Goal: Task Accomplishment & Management: Manage account settings

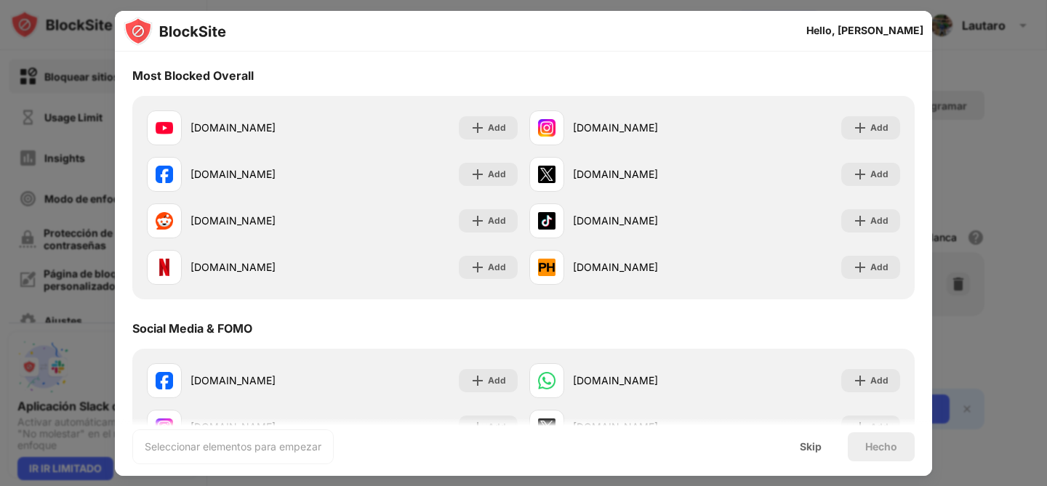
scroll to position [142, 0]
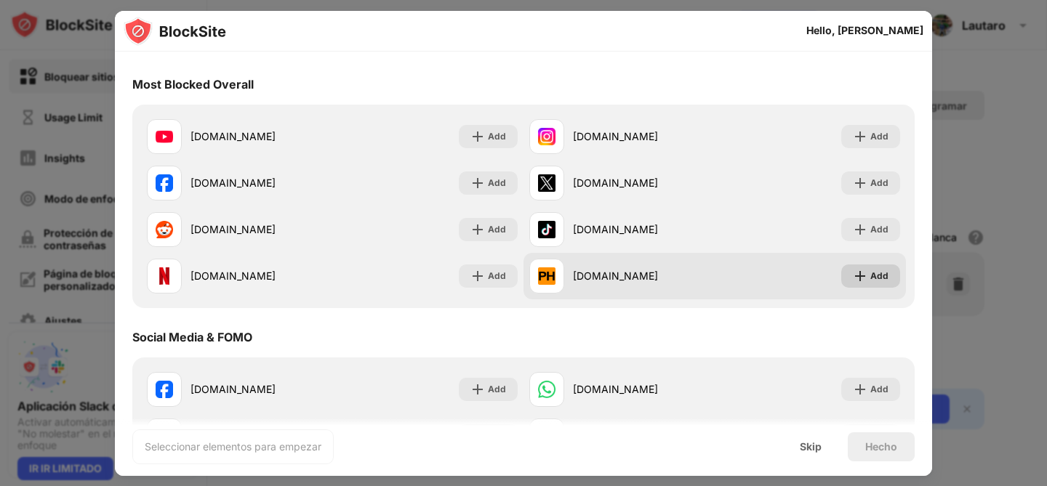
click at [853, 275] on img at bounding box center [860, 276] width 15 height 15
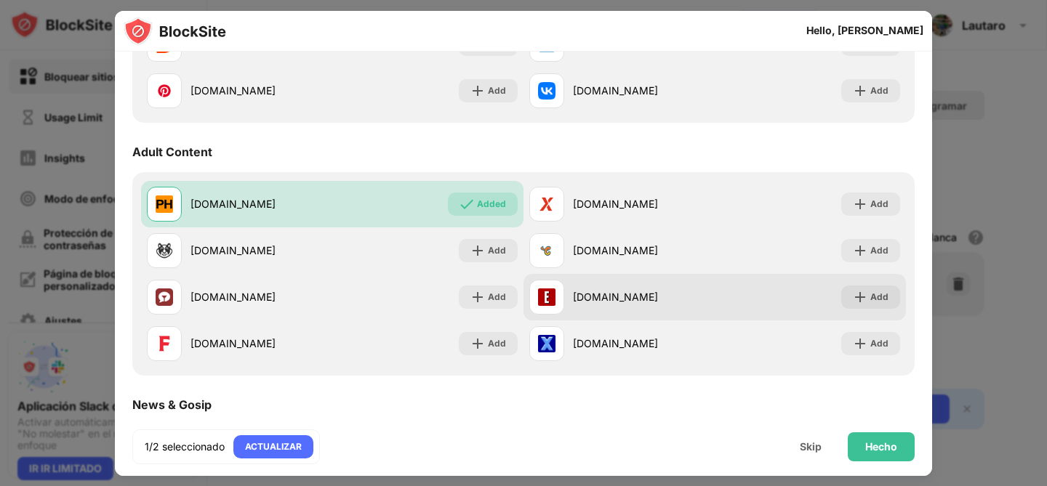
scroll to position [610, 0]
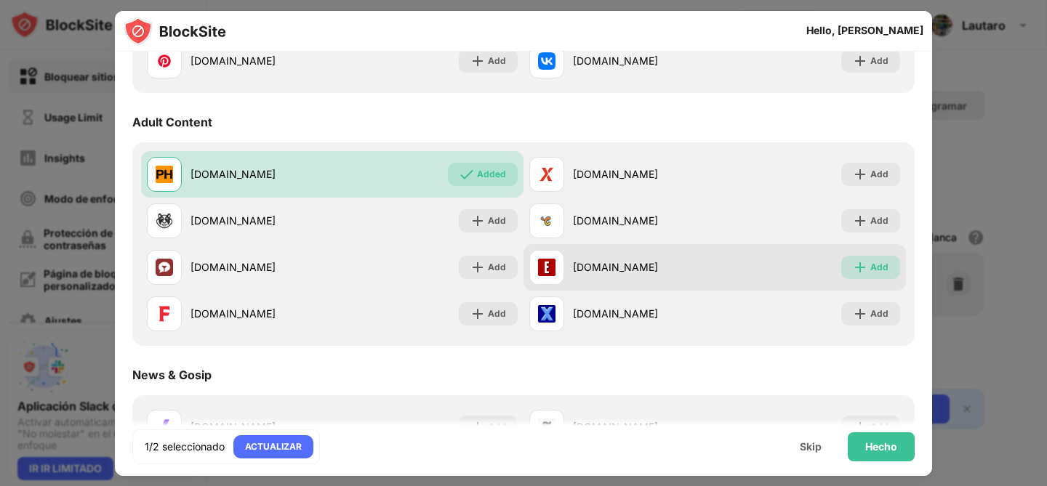
click at [870, 270] on div "Add" at bounding box center [879, 267] width 18 height 15
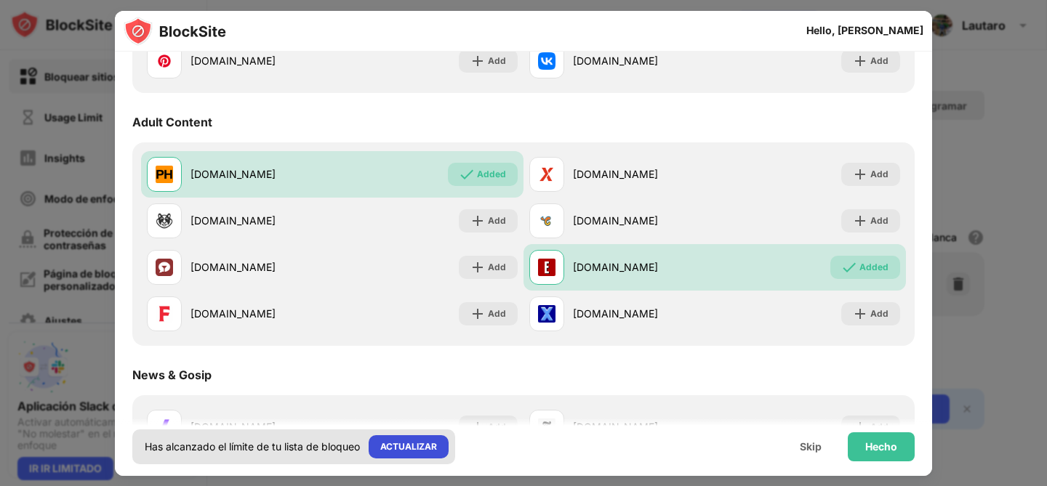
click at [401, 451] on div "ACTUALIZAR" at bounding box center [408, 447] width 57 height 15
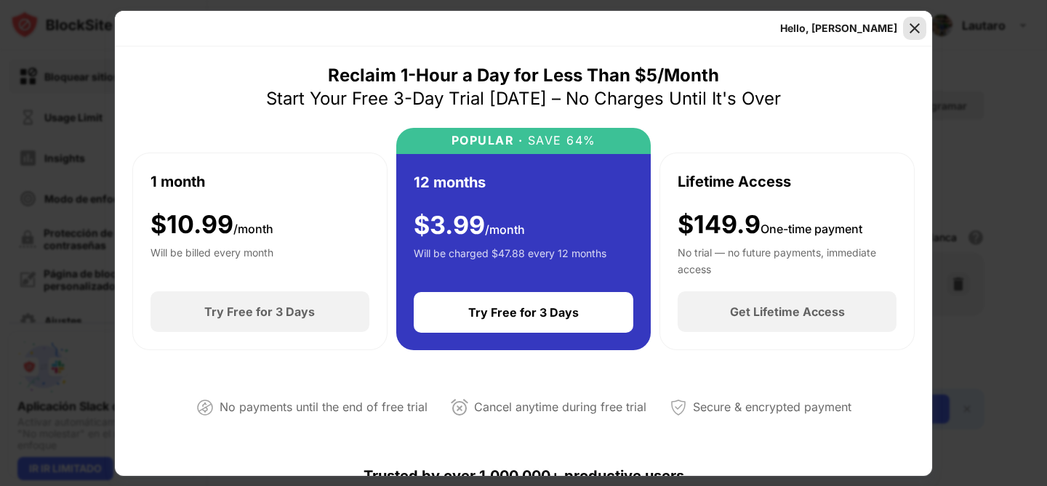
click at [914, 28] on img at bounding box center [914, 28] width 15 height 15
